Goal: Transaction & Acquisition: Subscribe to service/newsletter

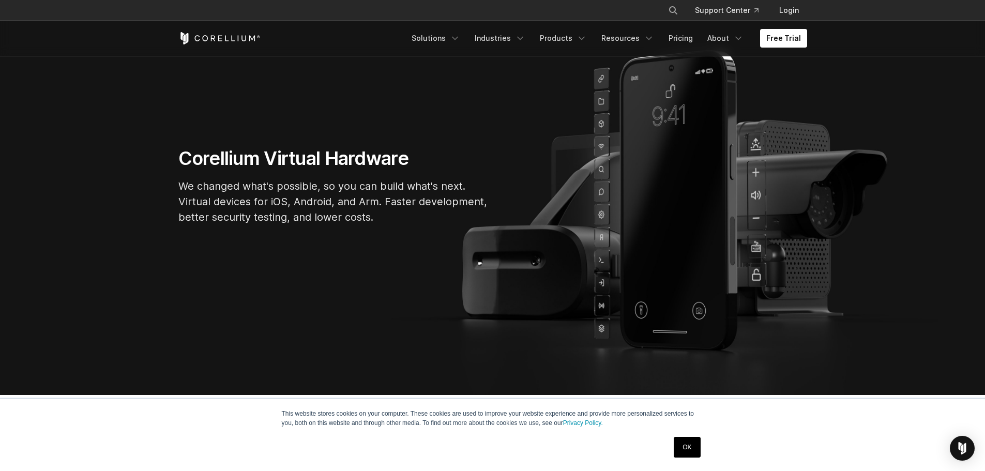
scroll to position [103, 0]
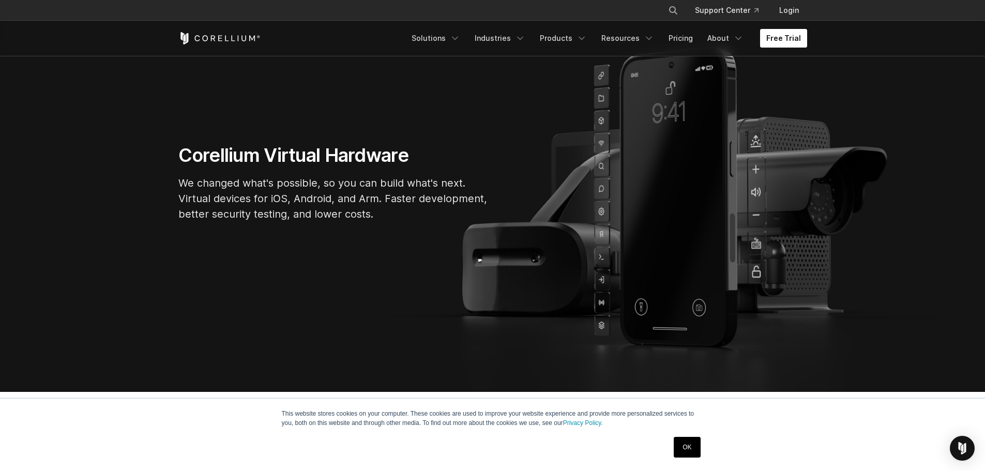
click at [785, 35] on link "Free Trial" at bounding box center [783, 38] width 47 height 19
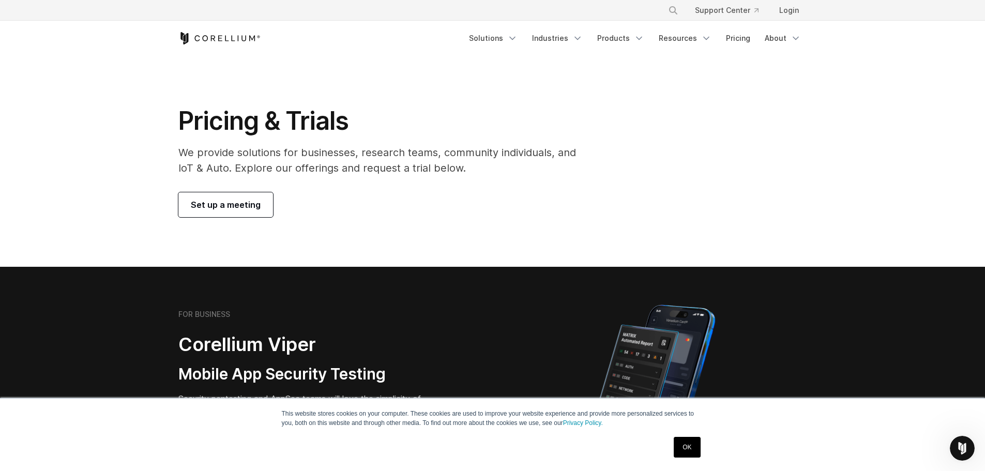
click at [222, 202] on span "Set up a meeting" at bounding box center [226, 205] width 70 height 12
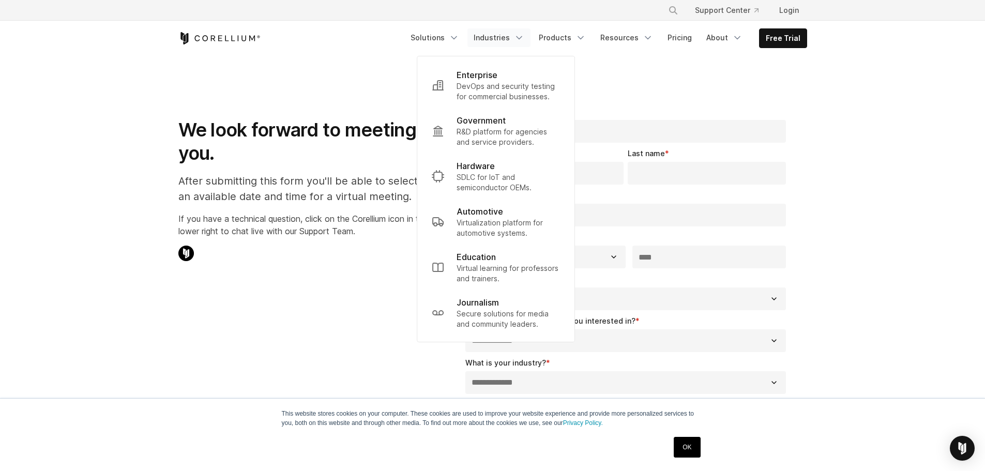
select select "**"
click at [457, 37] on polyline "Navigation Menu" at bounding box center [454, 38] width 5 height 3
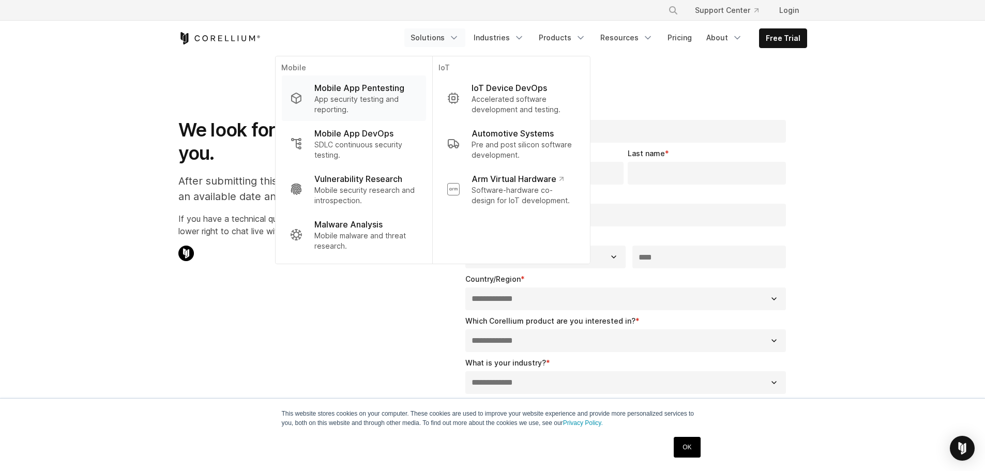
click at [380, 89] on p "Mobile App Pentesting" at bounding box center [359, 88] width 90 height 12
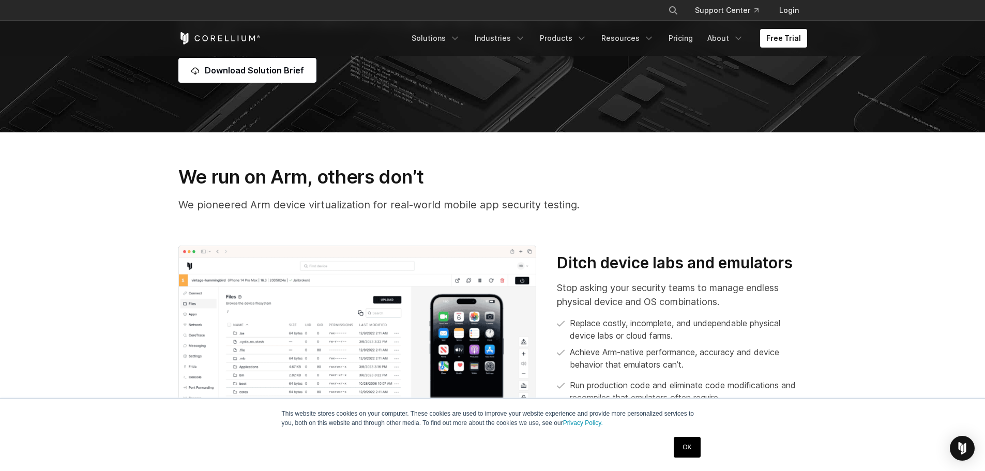
scroll to position [310, 0]
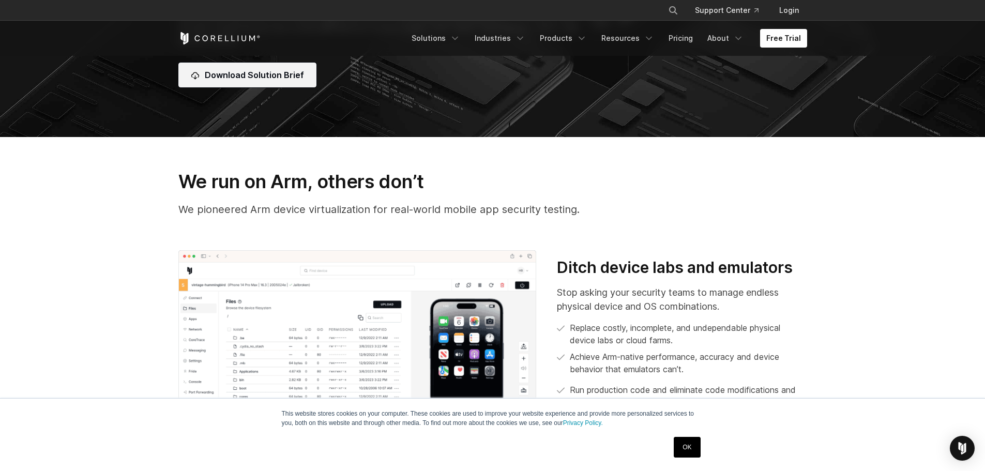
click at [234, 82] on link "Download Solution Brief" at bounding box center [247, 75] width 138 height 25
click at [260, 77] on span "Download Solution Brief" at bounding box center [254, 75] width 99 height 12
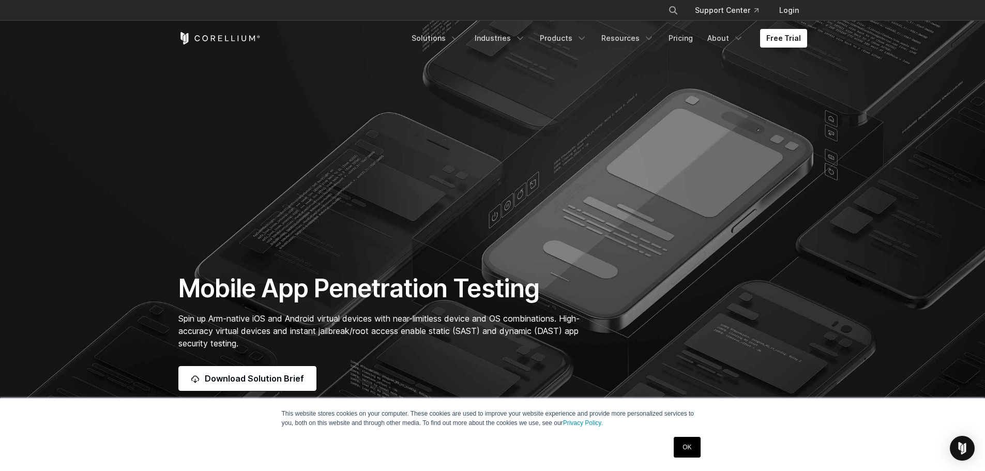
scroll to position [0, 0]
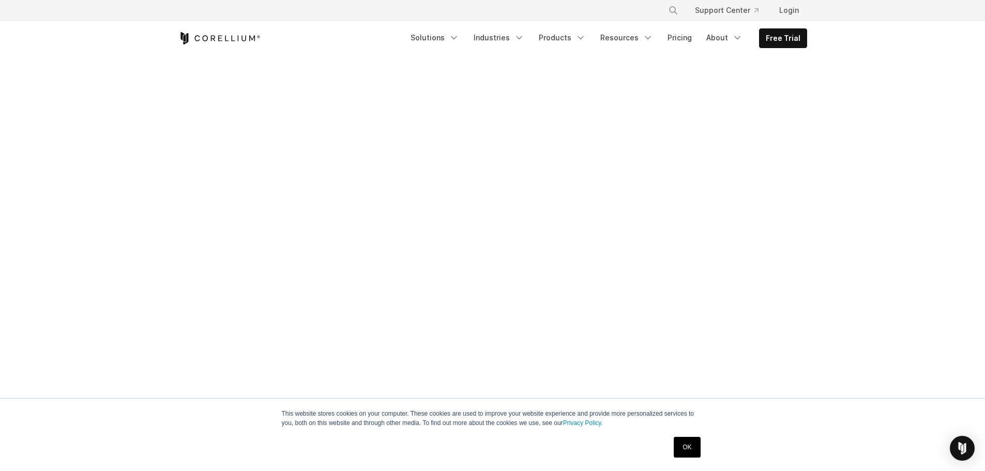
scroll to position [408, 0]
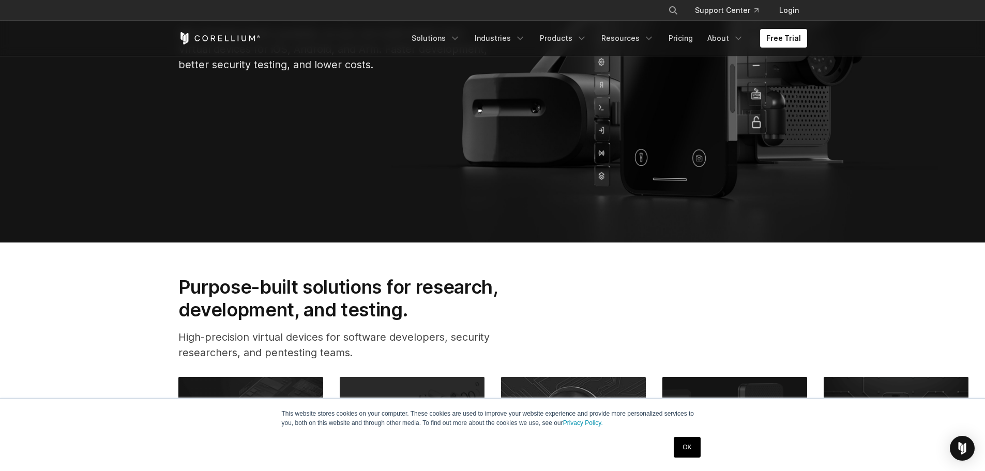
scroll to position [310, 0]
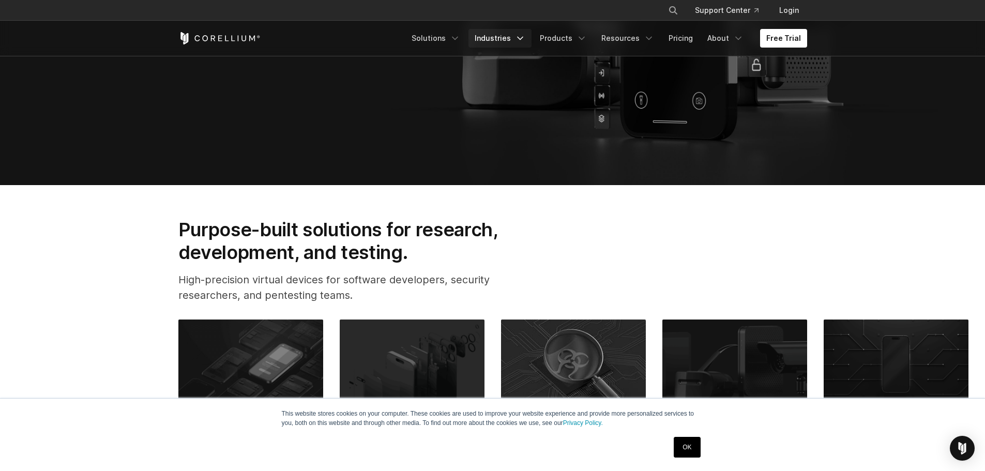
click at [519, 39] on link "Industries" at bounding box center [500, 38] width 63 height 19
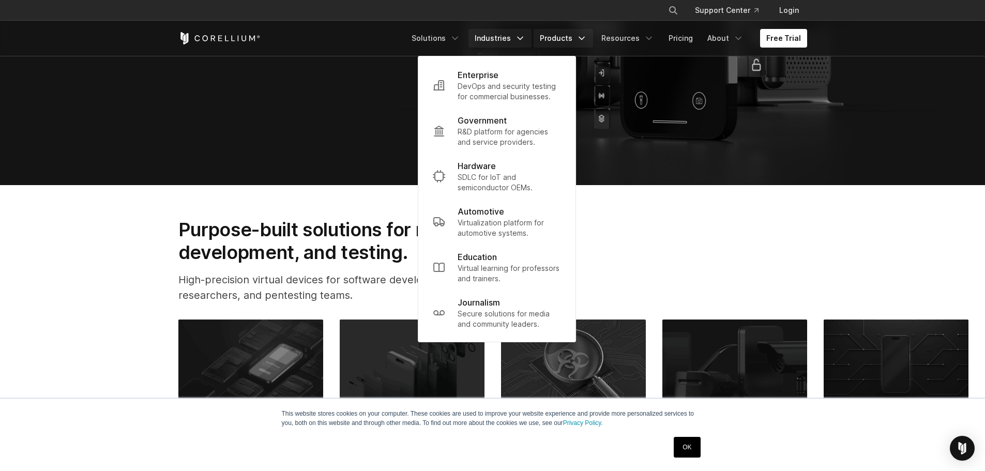
click at [566, 38] on link "Products" at bounding box center [563, 38] width 59 height 19
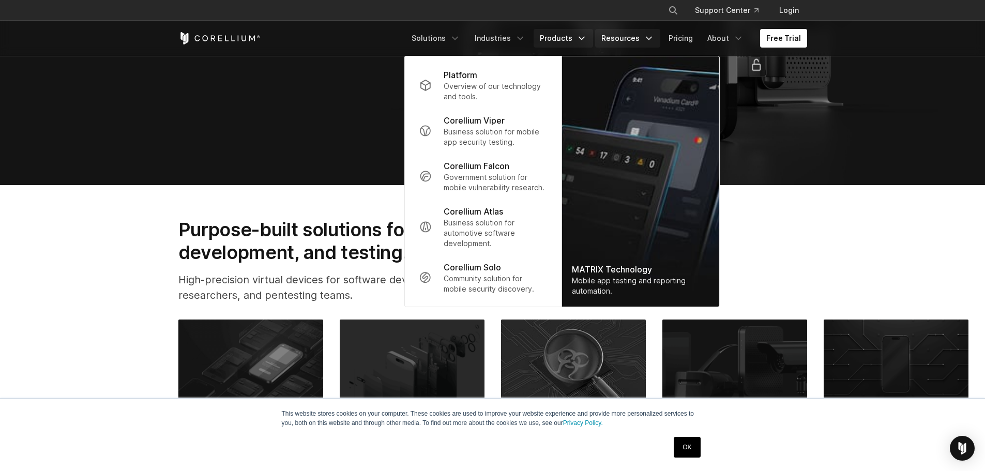
click at [625, 40] on link "Resources" at bounding box center [627, 38] width 65 height 19
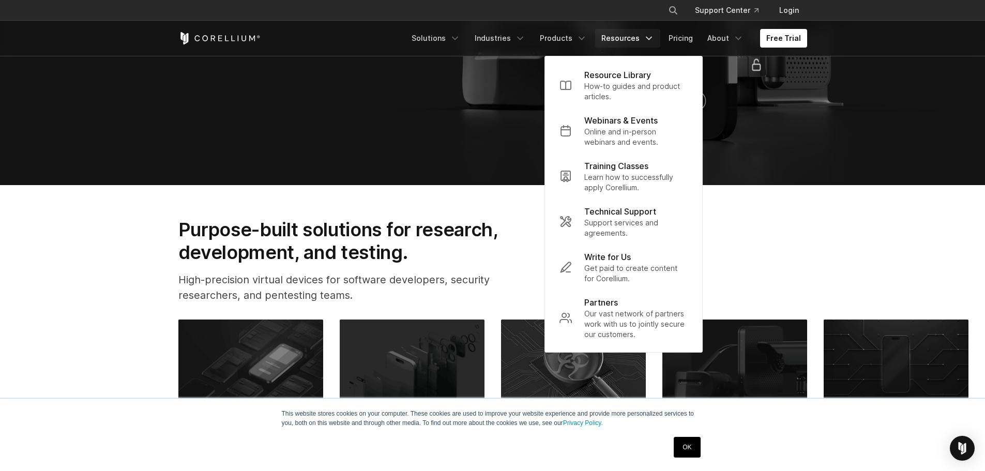
click at [625, 40] on link "Resources" at bounding box center [627, 38] width 65 height 19
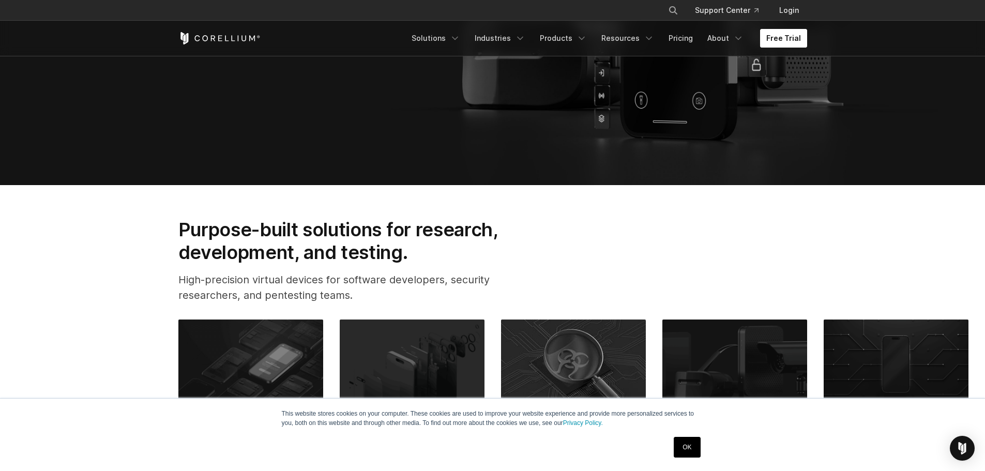
click at [775, 39] on link "Free Trial" at bounding box center [783, 38] width 47 height 19
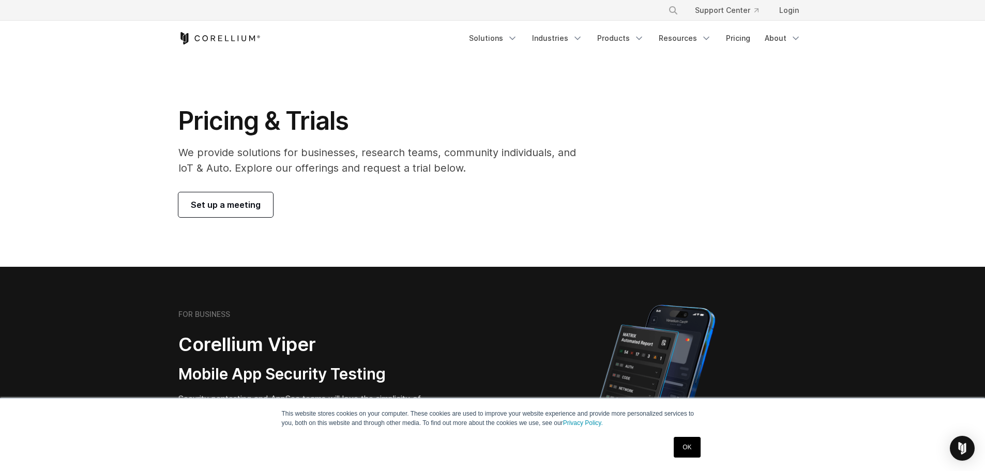
click at [511, 25] on div "Free Trial Solutions" at bounding box center [492, 38] width 629 height 35
click at [513, 35] on link "Solutions" at bounding box center [493, 38] width 61 height 19
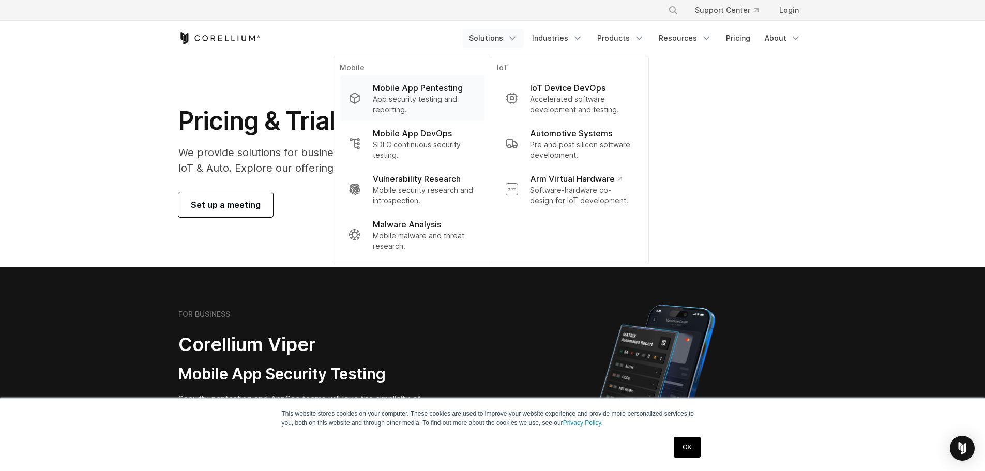
click at [418, 92] on p "Mobile App Pentesting" at bounding box center [418, 88] width 90 height 12
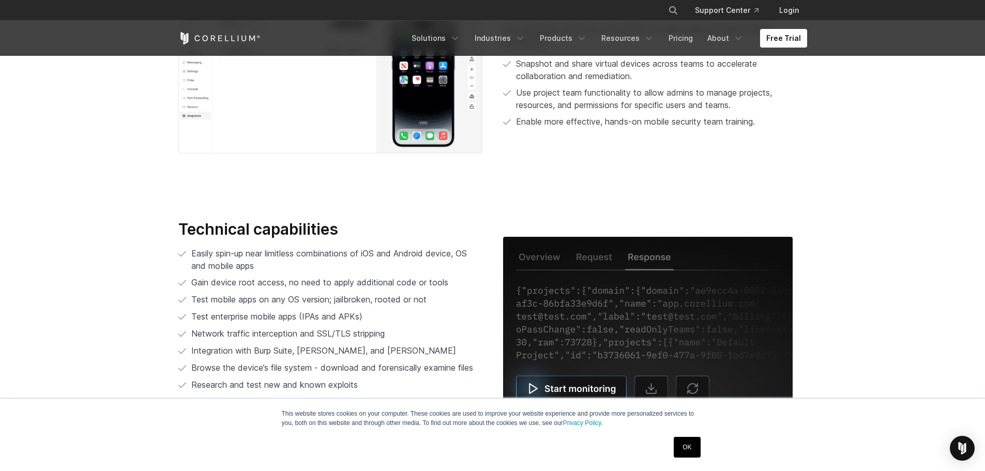
scroll to position [2121, 0]
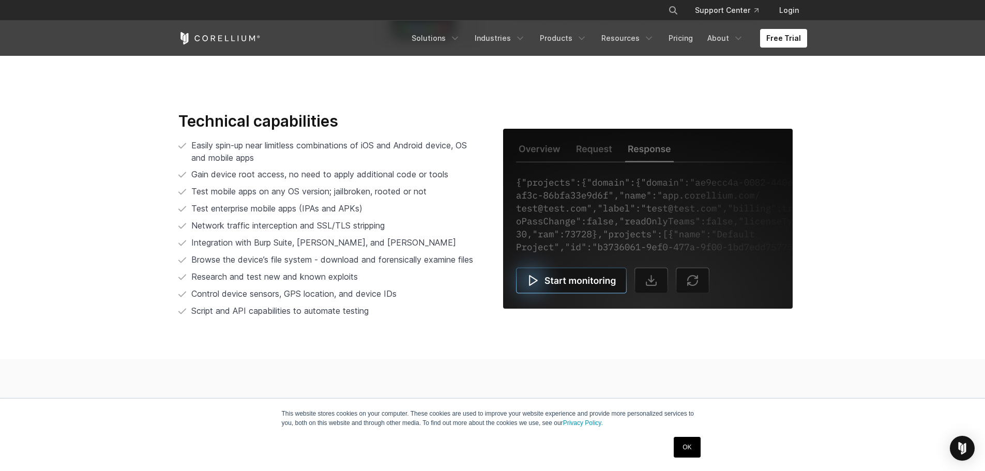
click at [531, 277] on img at bounding box center [648, 219] width 290 height 180
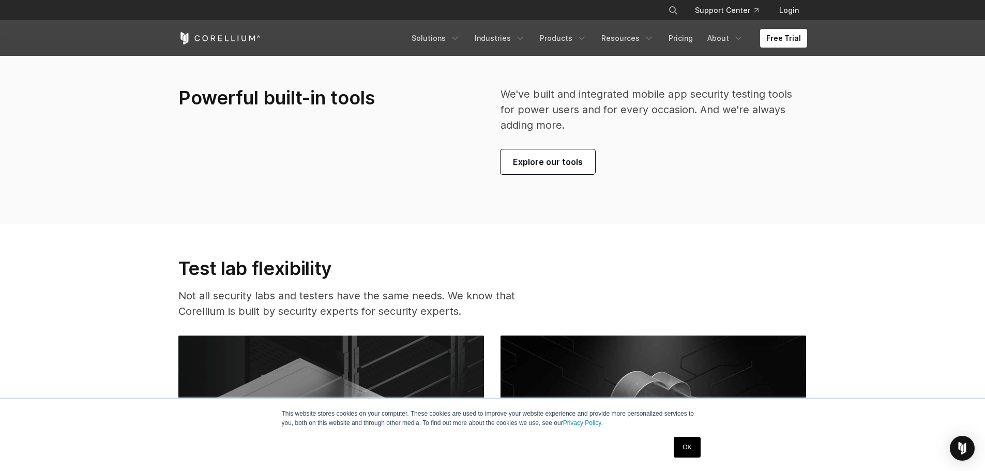
scroll to position [2431, 0]
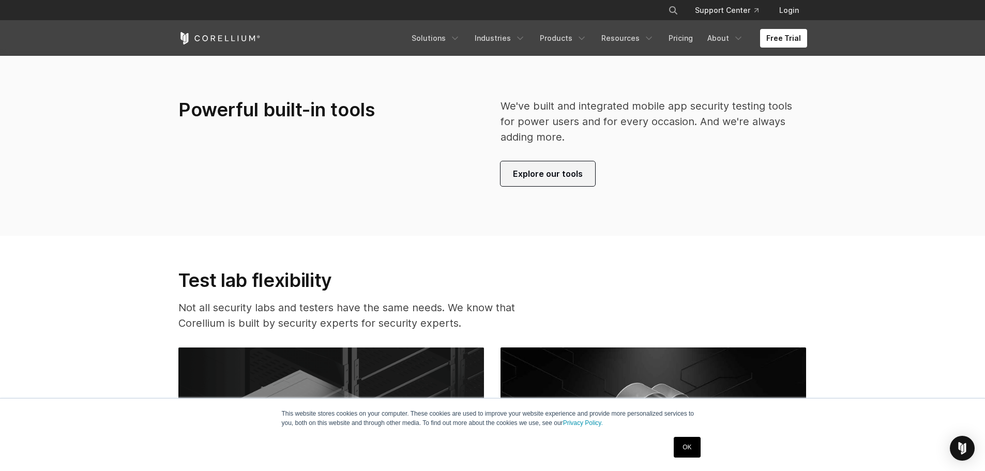
click at [553, 178] on span "Explore our tools" at bounding box center [548, 174] width 70 height 12
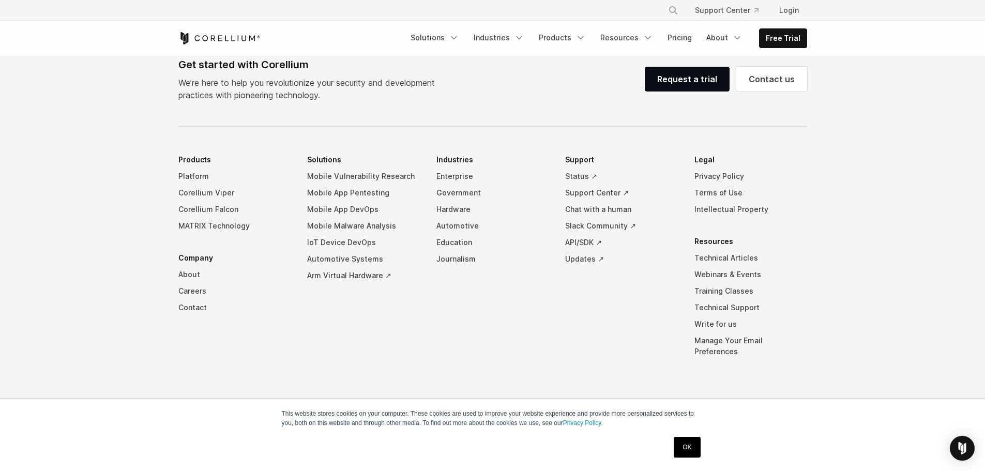
scroll to position [4500, 0]
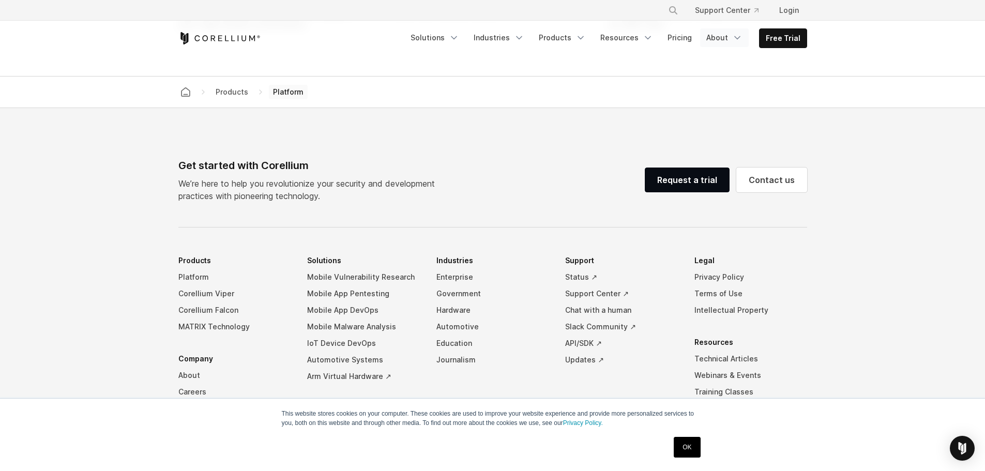
click at [713, 34] on link "About" at bounding box center [724, 37] width 49 height 19
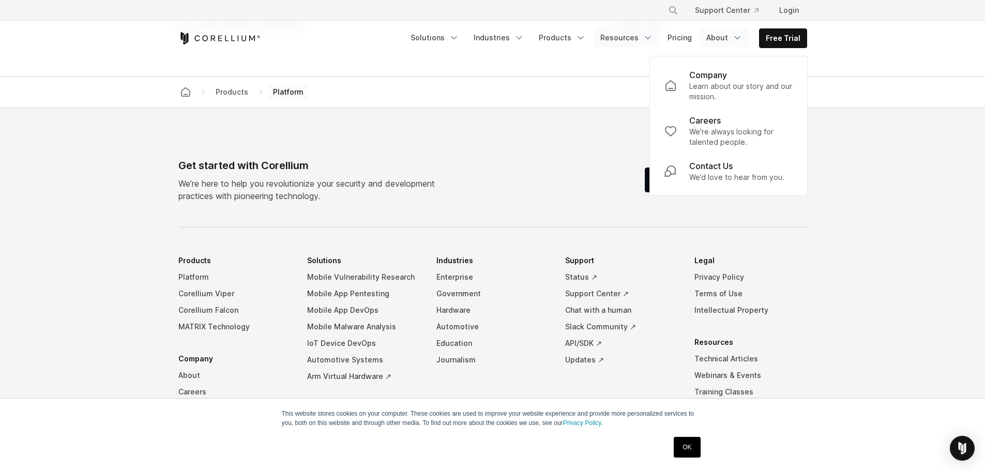
click at [637, 36] on link "Resources" at bounding box center [626, 37] width 65 height 19
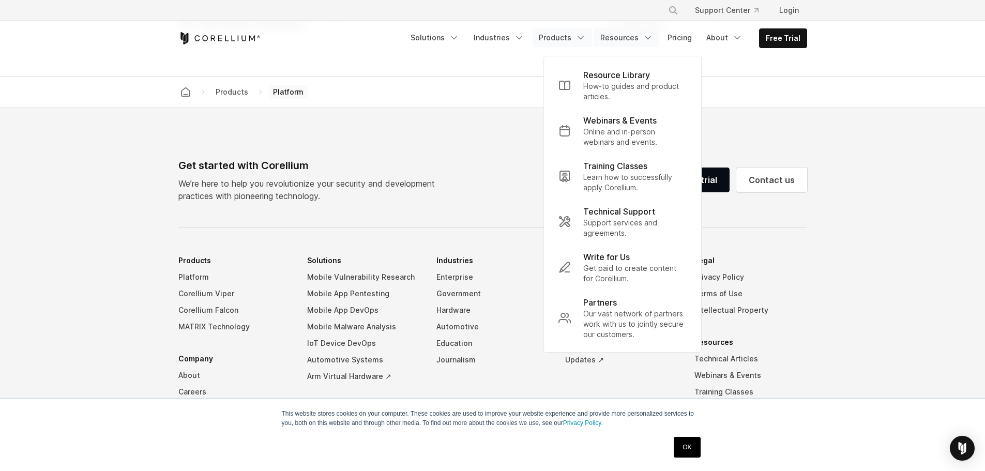
click at [560, 38] on link "Products" at bounding box center [562, 37] width 59 height 19
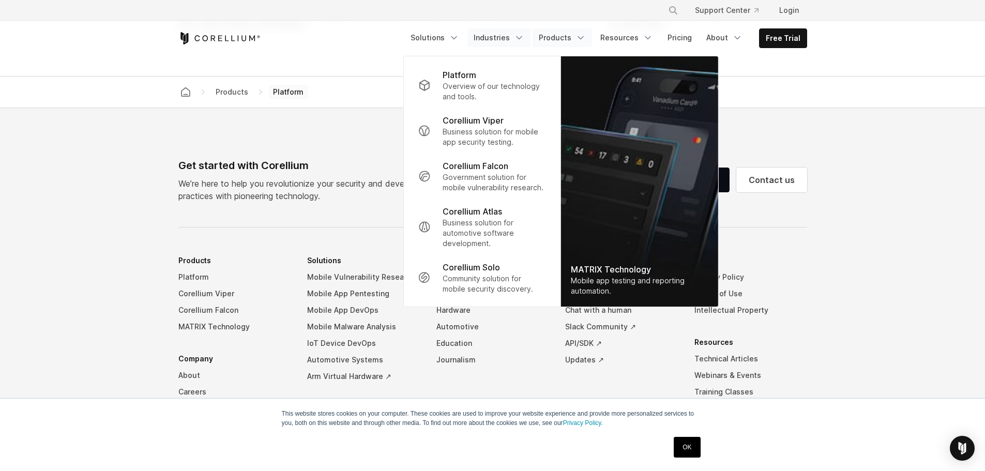
click at [514, 37] on link "Industries" at bounding box center [499, 37] width 63 height 19
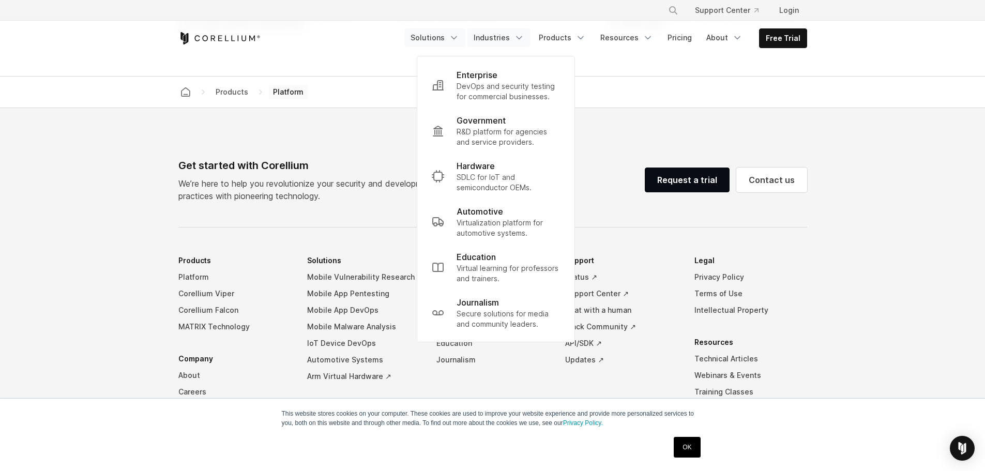
click at [451, 40] on link "Solutions" at bounding box center [434, 37] width 61 height 19
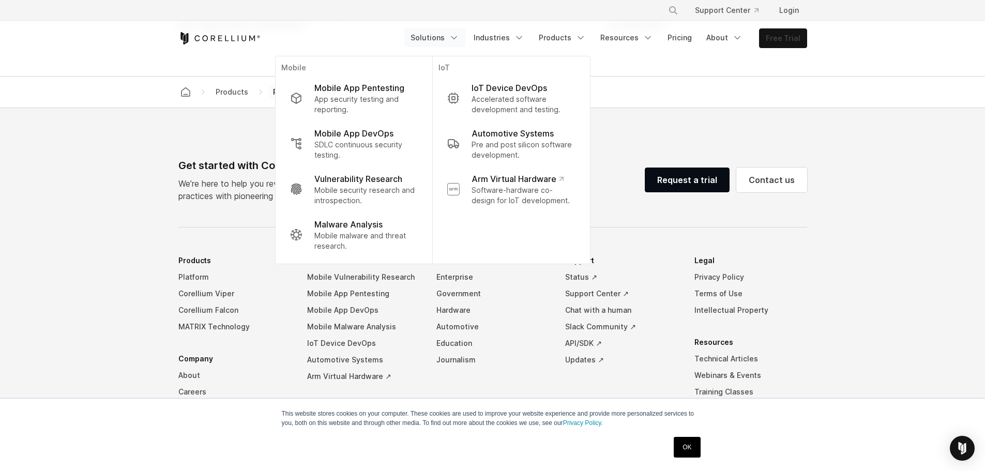
click at [784, 34] on link "Free Trial" at bounding box center [783, 38] width 47 height 19
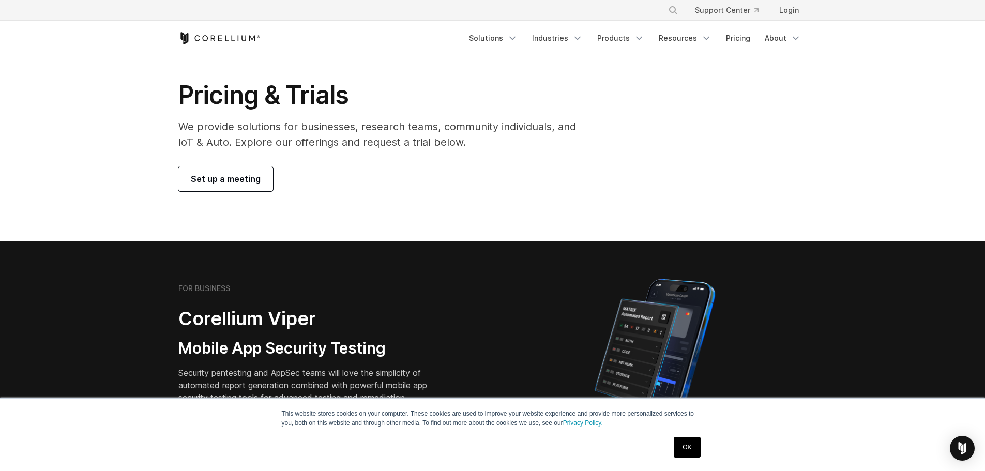
scroll to position [155, 0]
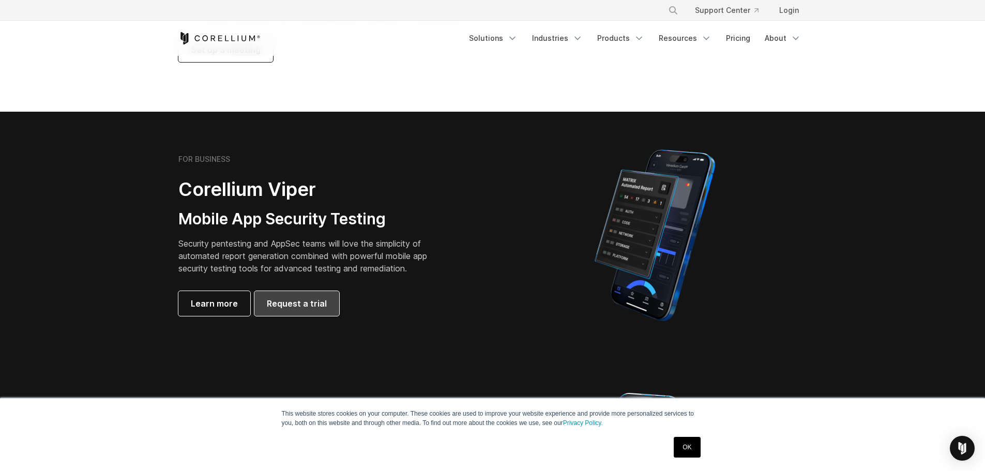
click at [273, 303] on span "Request a trial" at bounding box center [297, 303] width 60 height 12
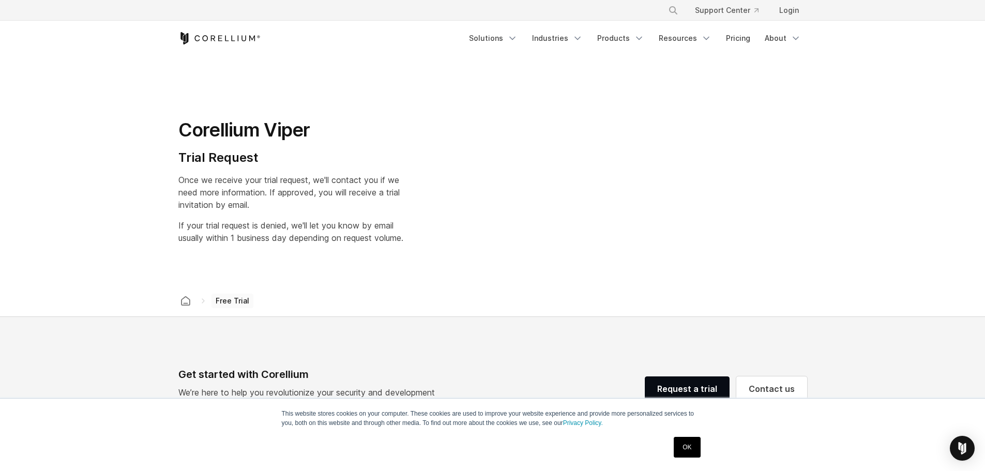
select select "**"
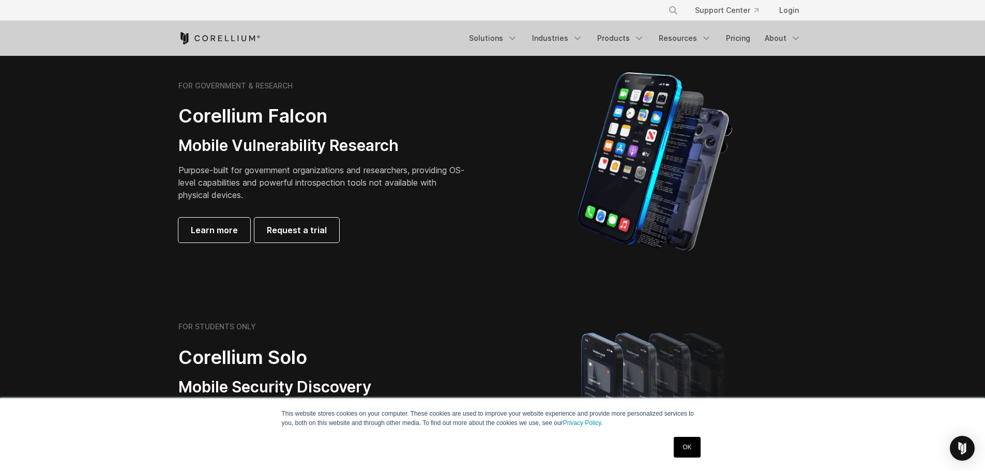
scroll to position [466, 0]
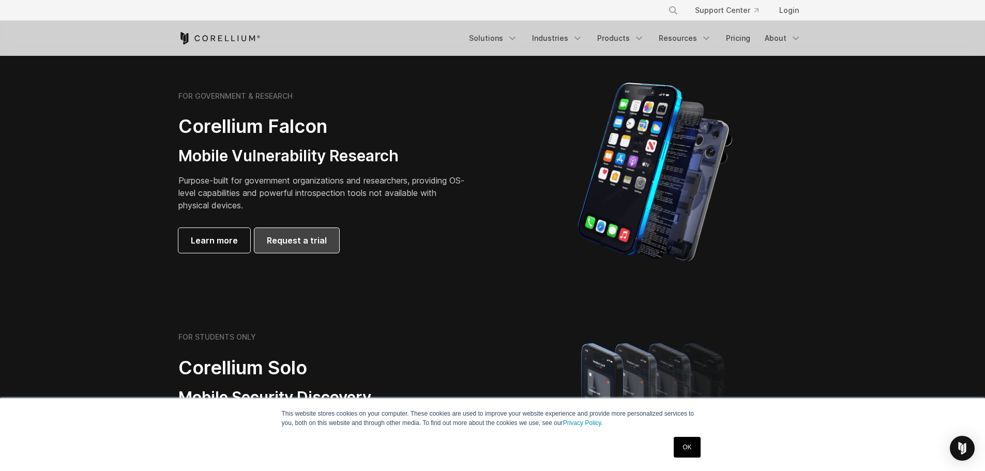
click at [296, 248] on link "Request a trial" at bounding box center [296, 240] width 85 height 25
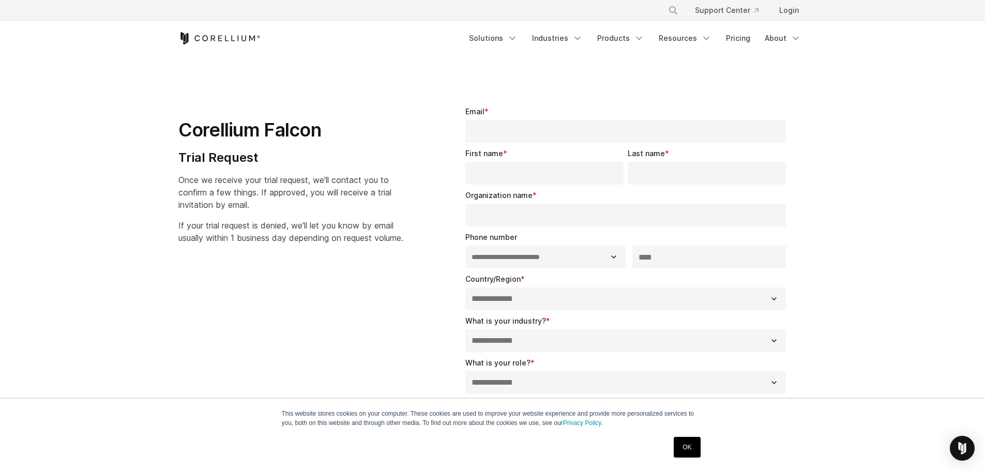
select select "**"
